Goal: Information Seeking & Learning: Learn about a topic

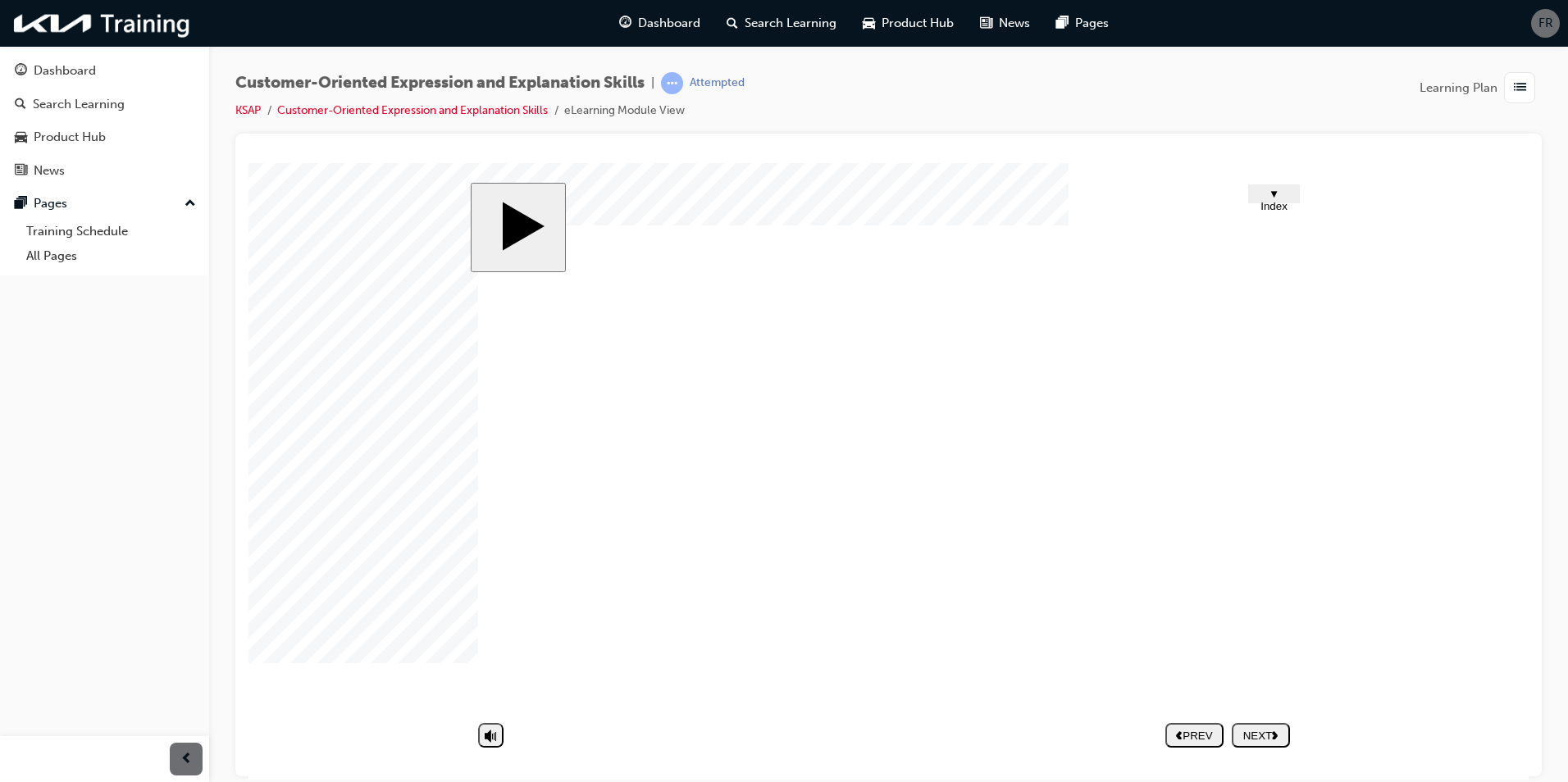
click at [1365, 583] on body "slide: Intro Trapezoid 1 Trapezoid 2 Rectangle 1 Rectangle 2 Rectangle 3 Rectan…" at bounding box center [889, 471] width 1281 height 617
click at [1250, 738] on nav "PREV NEXT SUBMIT" at bounding box center [1227, 734] width 125 height 37
click at [1275, 735] on icon "next" at bounding box center [1276, 734] width 7 height 9
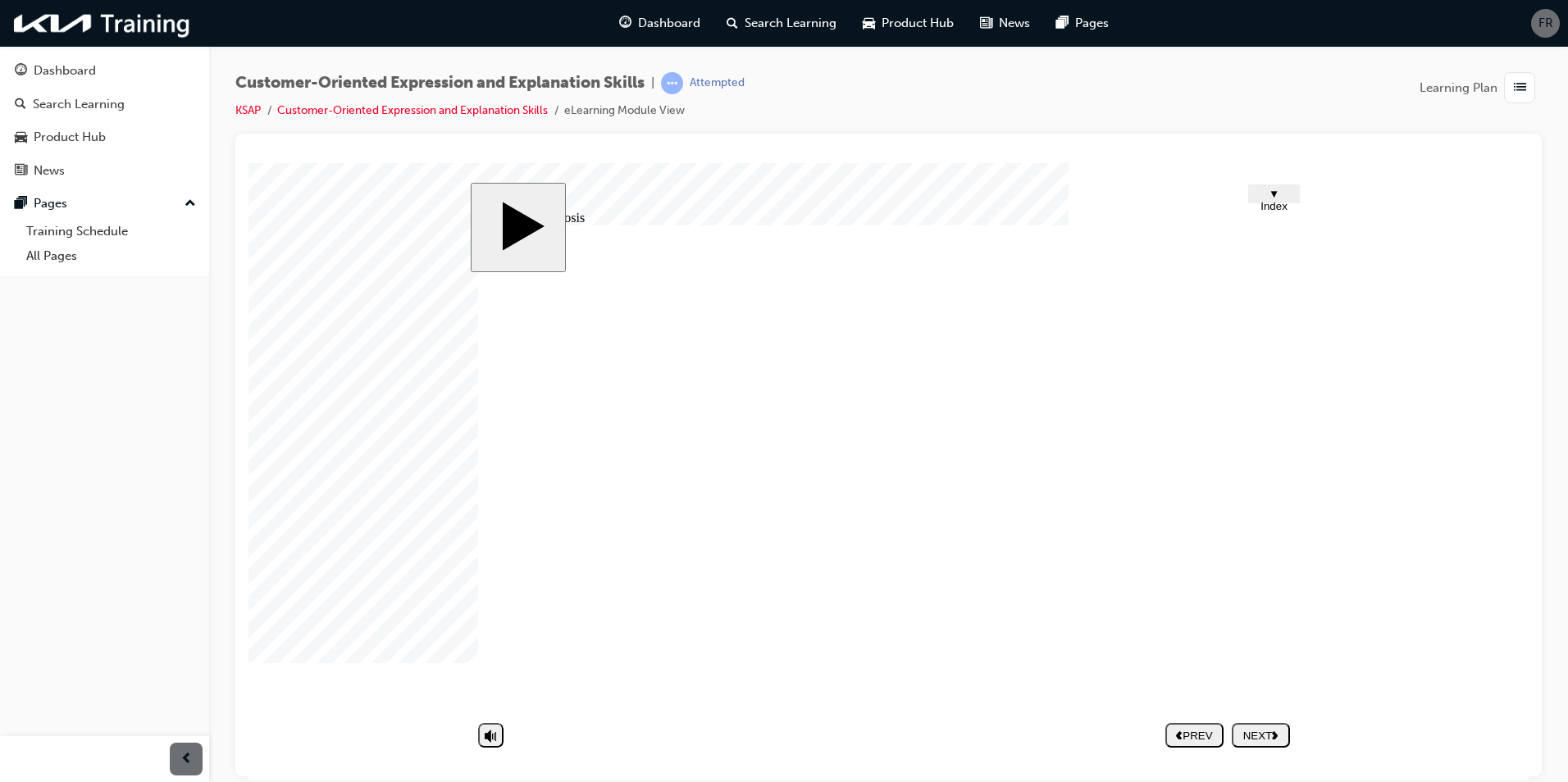
click at [248, 163] on image at bounding box center [248, 163] width 0 height 0
